Goal: Task Accomplishment & Management: Complete application form

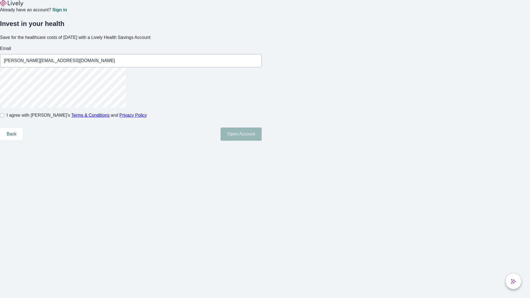
click at [4, 118] on input "I agree with Lively’s Terms & Conditions and Privacy Policy" at bounding box center [2, 115] width 4 height 4
checkbox input "true"
click at [262, 141] on button "Open Account" at bounding box center [240, 133] width 41 height 13
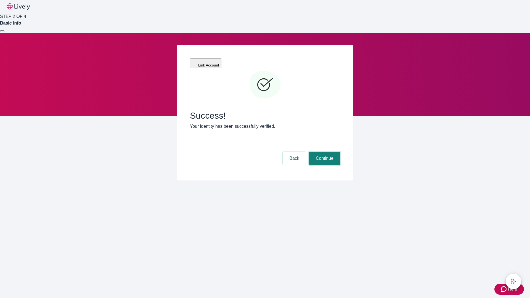
click at [324, 152] on button "Continue" at bounding box center [324, 158] width 31 height 13
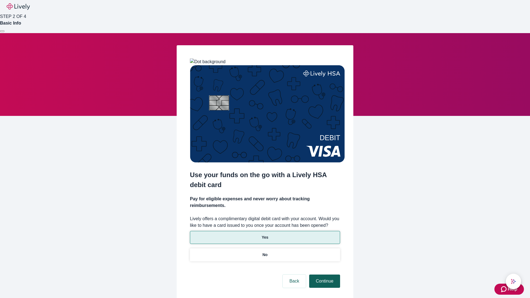
click at [265, 252] on p "No" at bounding box center [264, 255] width 5 height 6
click at [324, 275] on button "Continue" at bounding box center [324, 281] width 31 height 13
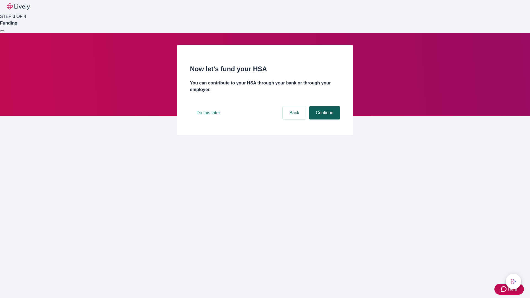
click at [324, 119] on button "Continue" at bounding box center [324, 112] width 31 height 13
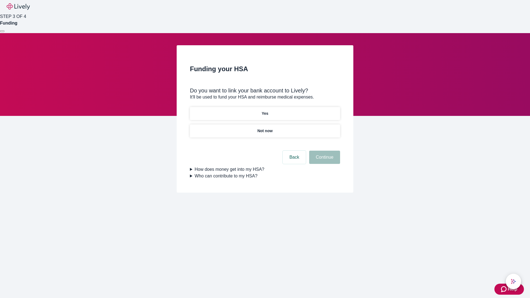
click at [265, 111] on p "Yes" at bounding box center [265, 114] width 7 height 6
click at [324, 151] on button "Continue" at bounding box center [324, 157] width 31 height 13
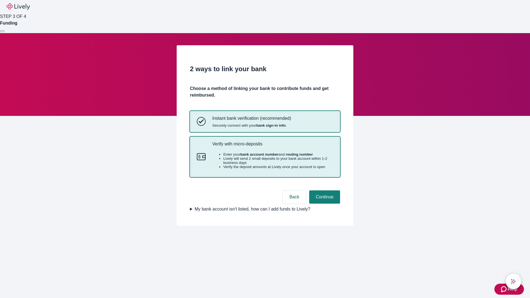
click at [272, 147] on p "Verify with micro-deposits" at bounding box center [272, 143] width 121 height 5
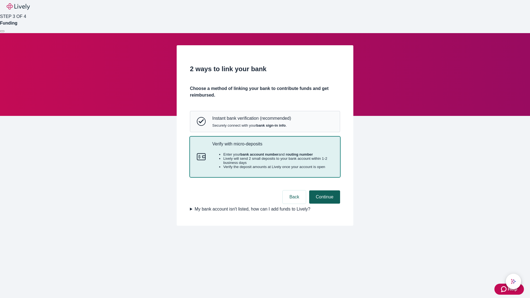
click at [324, 204] on button "Continue" at bounding box center [324, 196] width 31 height 13
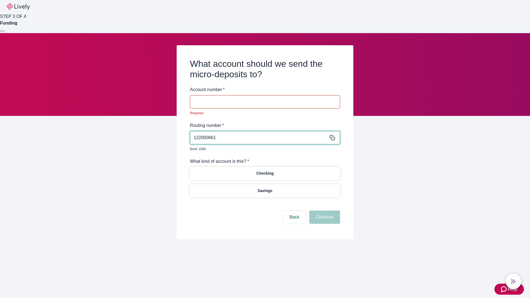
type input "122000661"
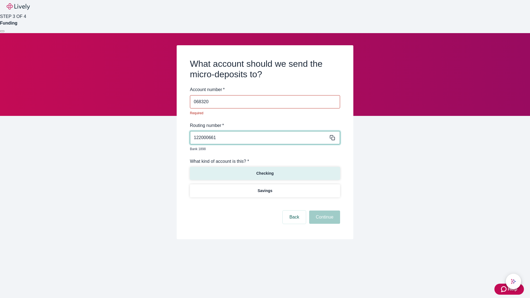
type input "068320"
click at [265, 171] on p "Checking" at bounding box center [264, 174] width 17 height 6
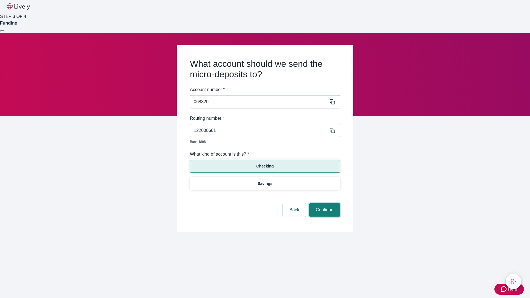
click at [324, 204] on button "Continue" at bounding box center [324, 209] width 31 height 13
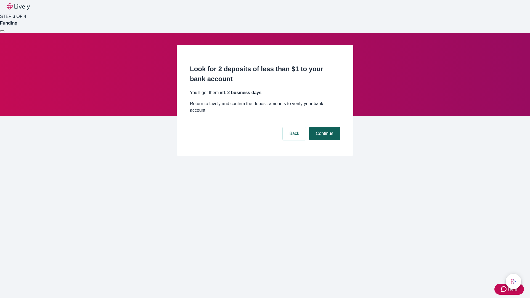
click at [324, 127] on button "Continue" at bounding box center [324, 133] width 31 height 13
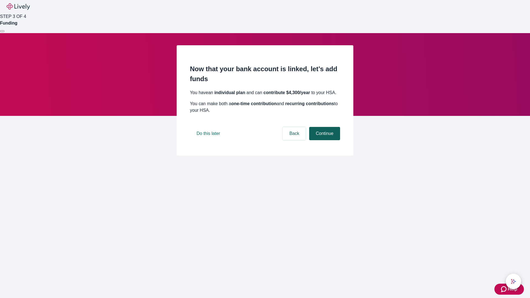
click at [324, 140] on button "Continue" at bounding box center [324, 133] width 31 height 13
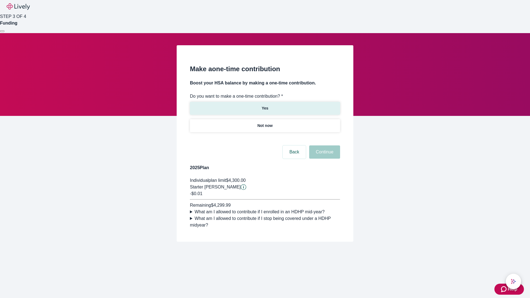
click at [265, 105] on p "Yes" at bounding box center [265, 108] width 7 height 6
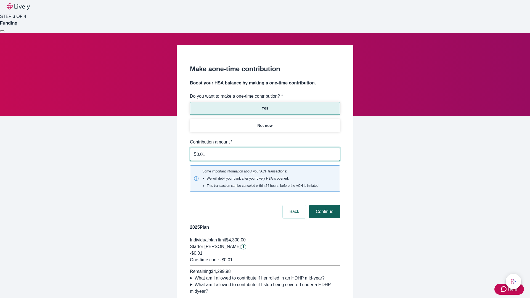
type input "0.01"
click at [324, 205] on button "Continue" at bounding box center [324, 211] width 31 height 13
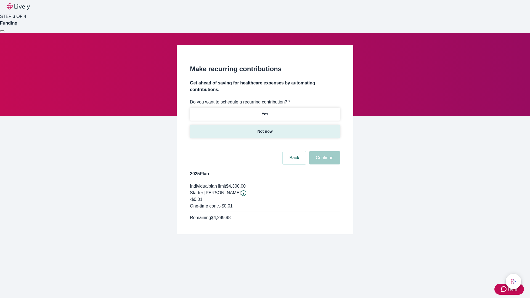
click at [265, 129] on p "Not now" at bounding box center [264, 132] width 15 height 6
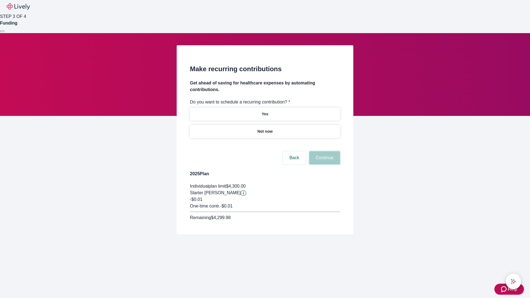
click at [324, 151] on button "Continue" at bounding box center [324, 157] width 31 height 13
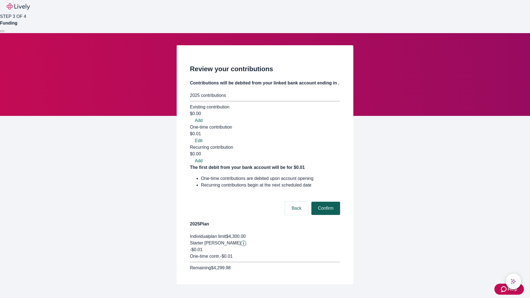
click at [325, 202] on button "Confirm" at bounding box center [325, 208] width 29 height 13
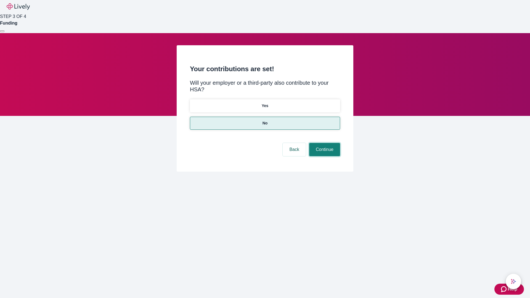
click at [324, 143] on button "Continue" at bounding box center [324, 149] width 31 height 13
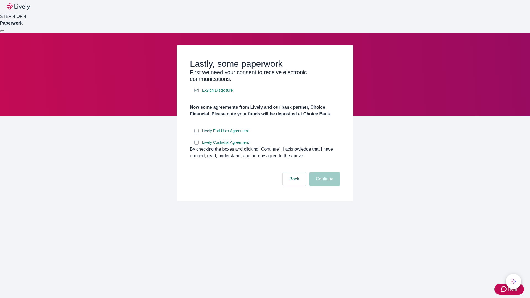
click at [196, 133] on input "Lively End User Agreement" at bounding box center [196, 131] width 4 height 4
checkbox input "true"
click at [196, 145] on input "Lively Custodial Agreement" at bounding box center [196, 142] width 4 height 4
checkbox input "true"
click at [324, 186] on button "Continue" at bounding box center [324, 178] width 31 height 13
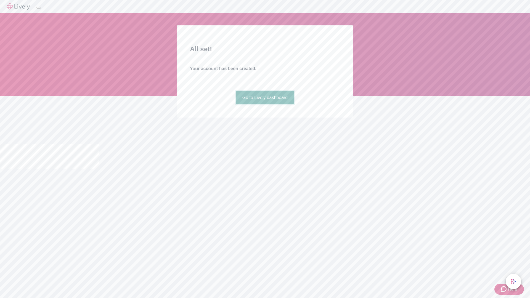
click at [265, 104] on link "Go to Lively dashboard" at bounding box center [265, 97] width 59 height 13
